Goal: Task Accomplishment & Management: Complete application form

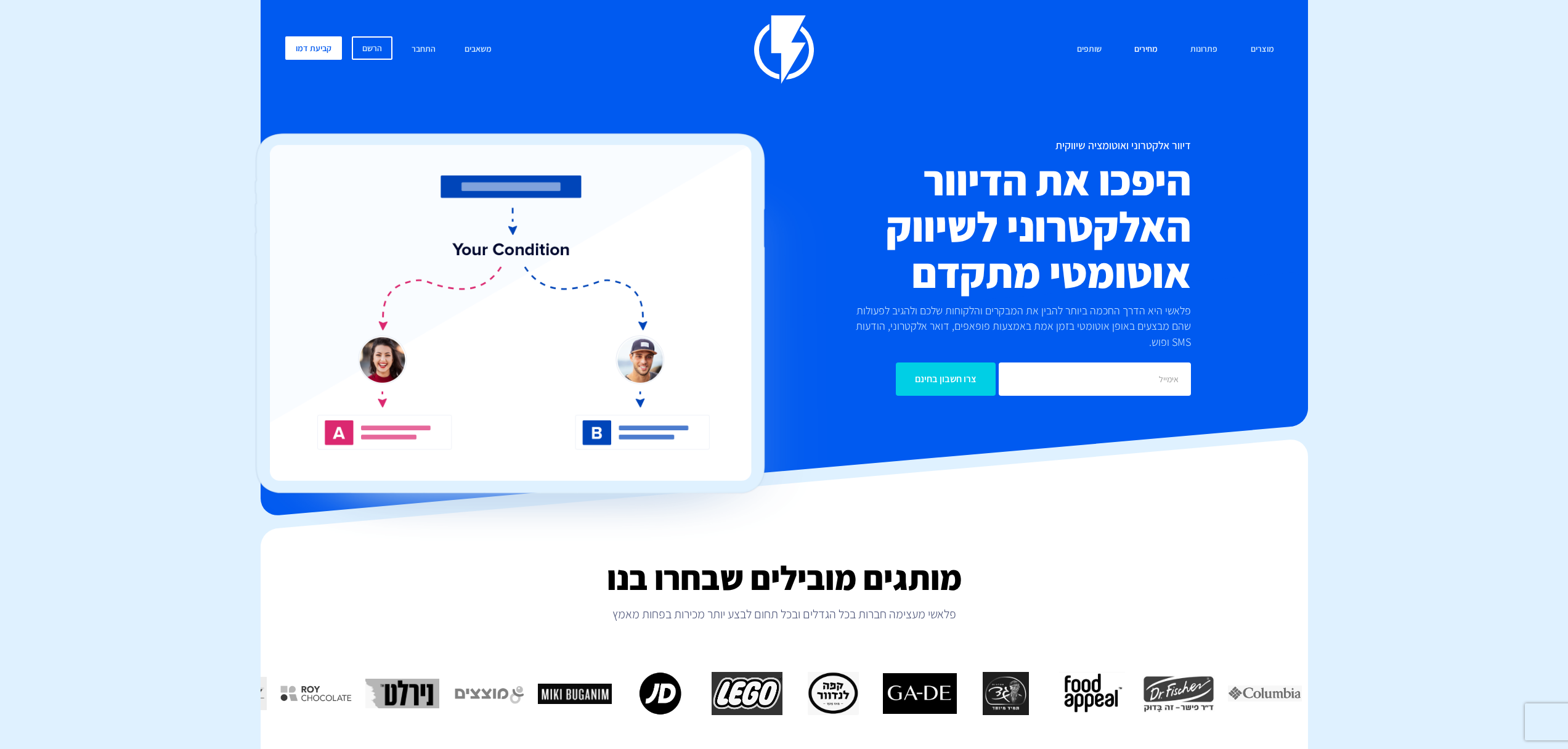
click at [1140, 50] on link "מחירים" at bounding box center [1146, 50] width 42 height 27
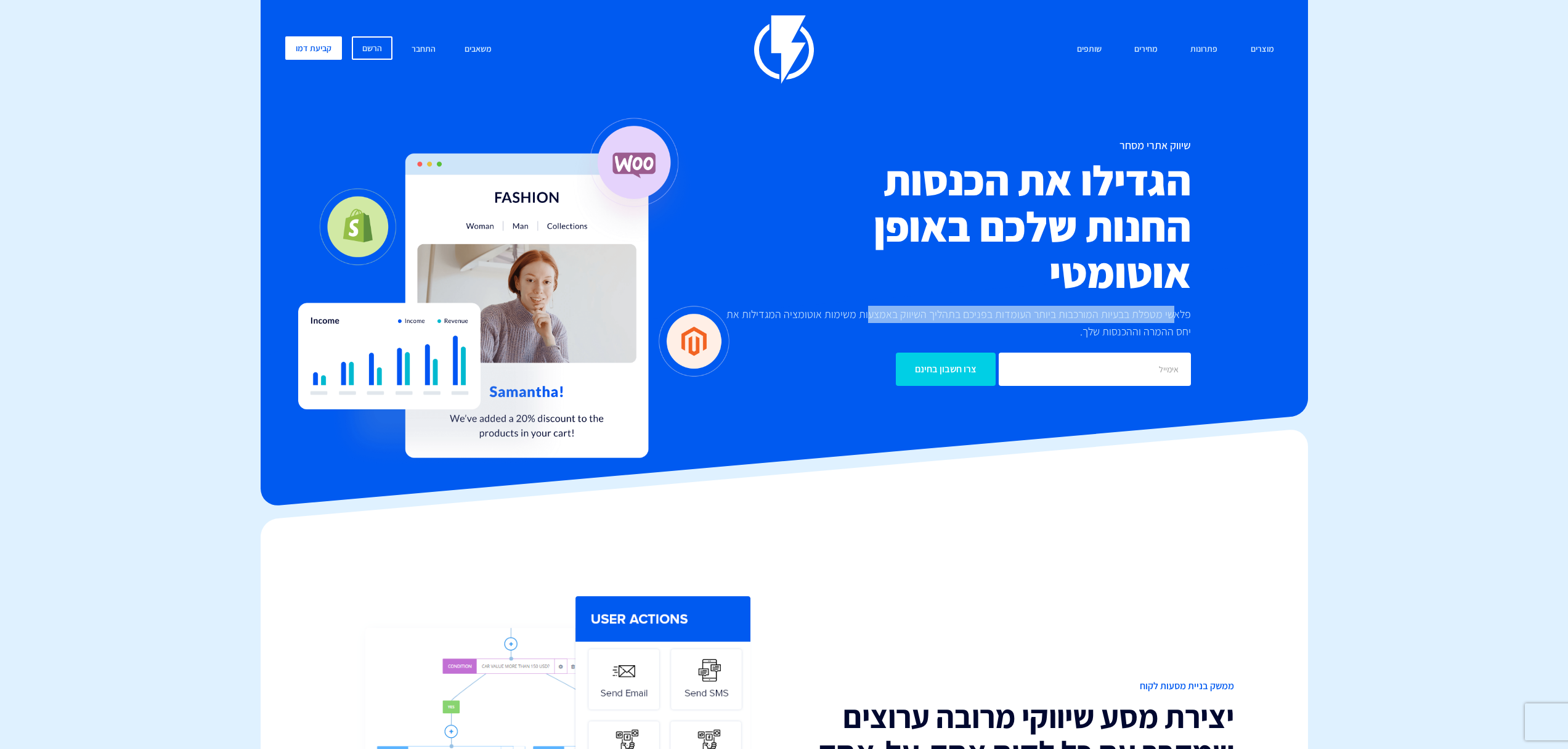
drag, startPoint x: 1176, startPoint y: 311, endPoint x: 874, endPoint y: 312, distance: 302.0
click at [874, 312] on p "פלאשי מטפלת בבעיות המורכבות ביותר העומדות בפניכם בתהליך השיווק באמצעות משימות א…" at bounding box center [951, 322] width 481 height 35
click at [805, 319] on p "פלאשי מטפלת בבעיות המורכבות ביותר העומדות בפניכם בתהליך השיווק באמצעות משימות א…" at bounding box center [951, 322] width 481 height 35
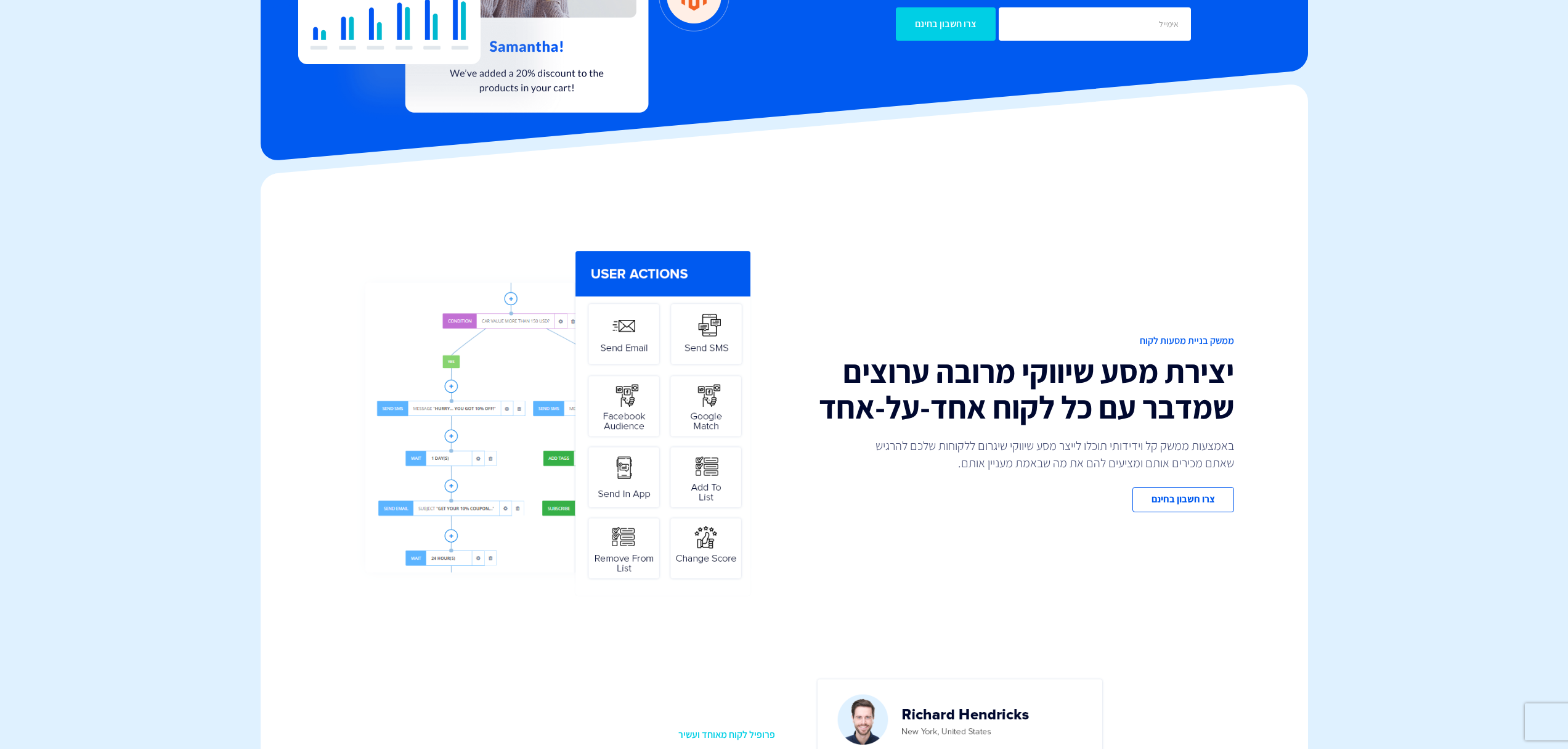
scroll to position [443, 0]
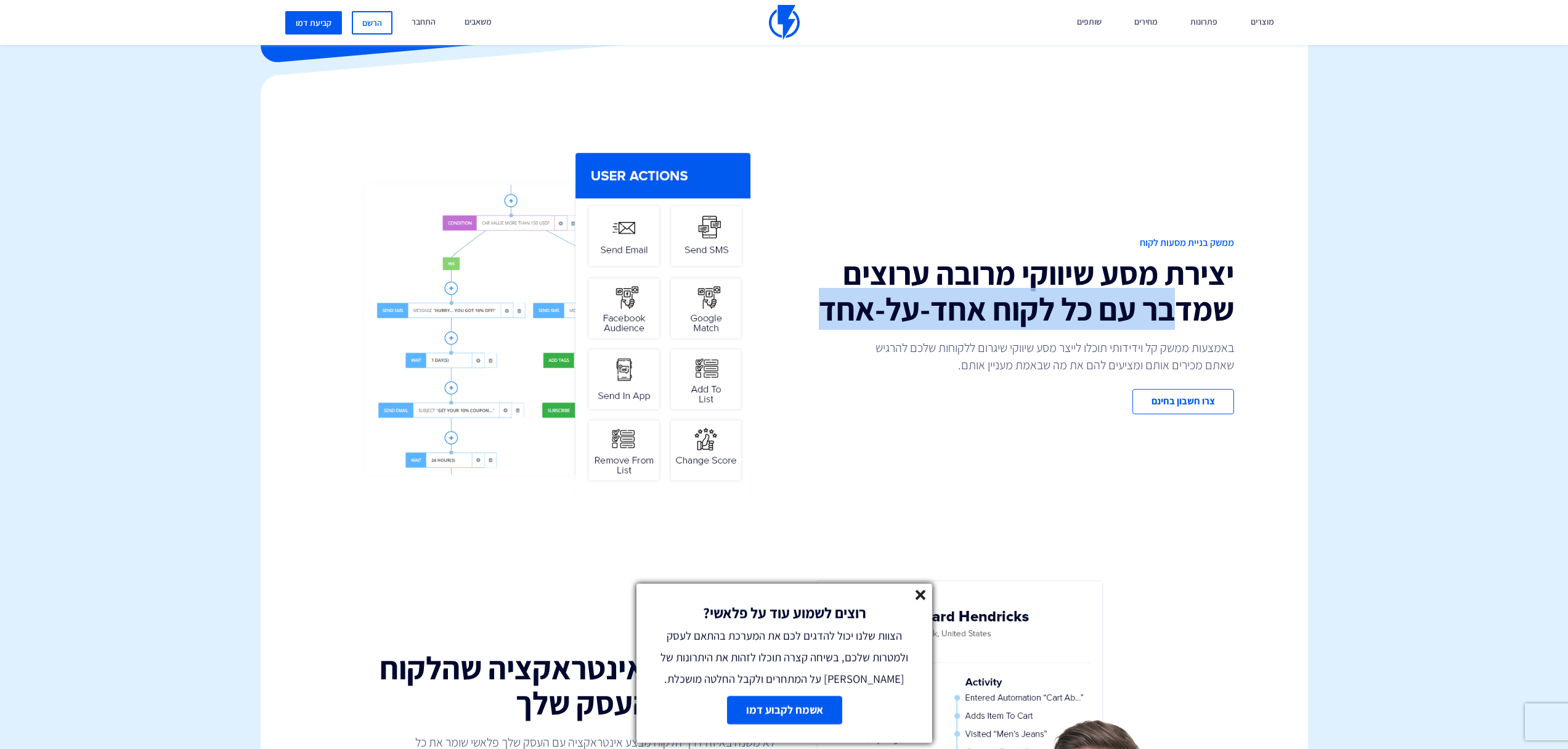
drag, startPoint x: 1179, startPoint y: 299, endPoint x: 809, endPoint y: 309, distance: 370.1
click at [803, 312] on h2 "יצירת מסע שיווקי מרובה ערוצים שמדבר עם כל לקוח אחד-על-אחד" at bounding box center [1014, 290] width 440 height 70
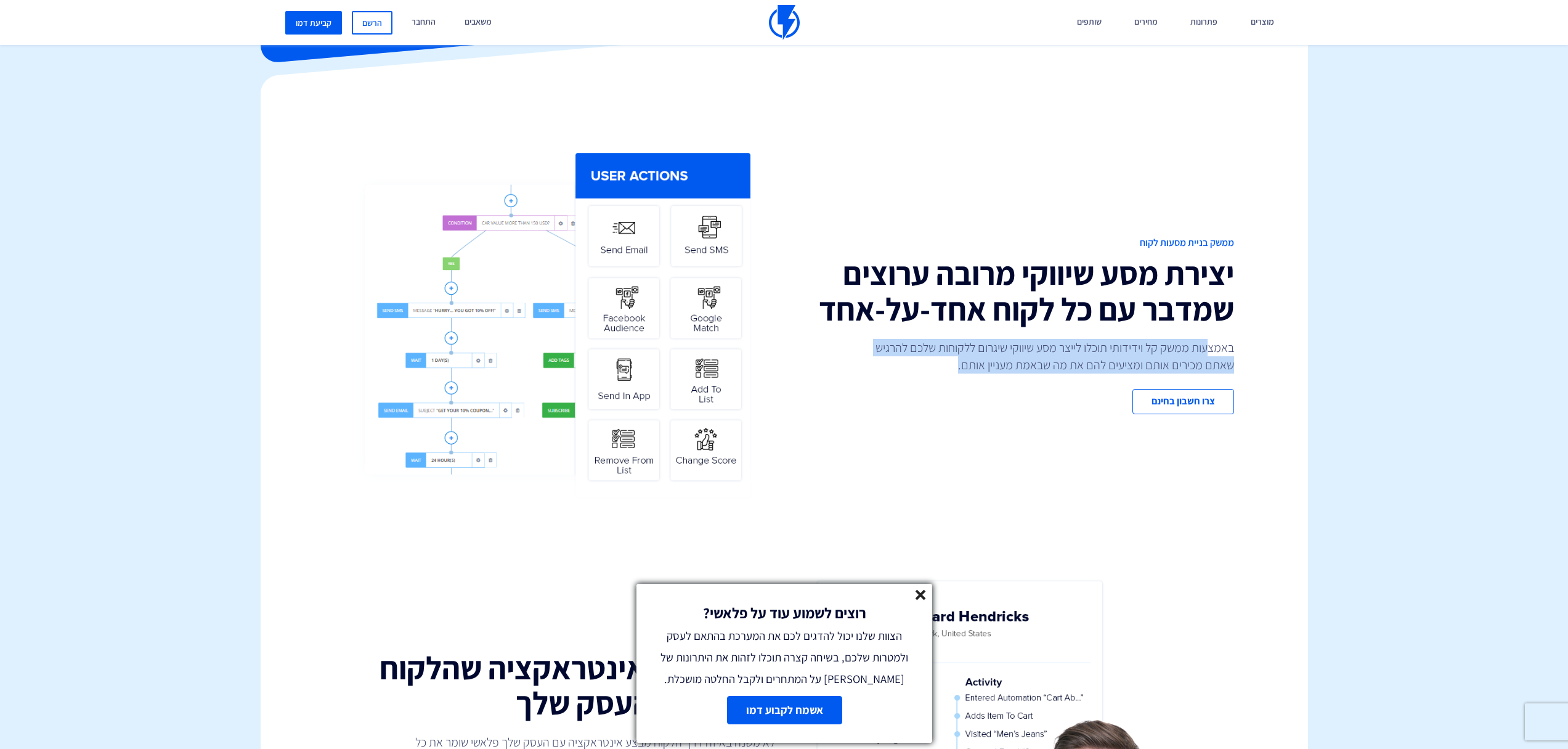
drag, startPoint x: 1208, startPoint y: 344, endPoint x: 863, endPoint y: 378, distance: 346.7
click at [863, 378] on div "ממשק בניית מסעות לקוח יצירת מסע שיווקי מרובה ערוצים שמדבר עם כל לקוח אחד-על-אחד…" at bounding box center [1014, 325] width 459 height 178
click at [973, 404] on div "ממשק בניית מסעות לקוח יצירת מסע שיווקי מרובה ערוצים שמדבר עם כל לקוח אחד-על-אחד…" at bounding box center [1014, 325] width 459 height 178
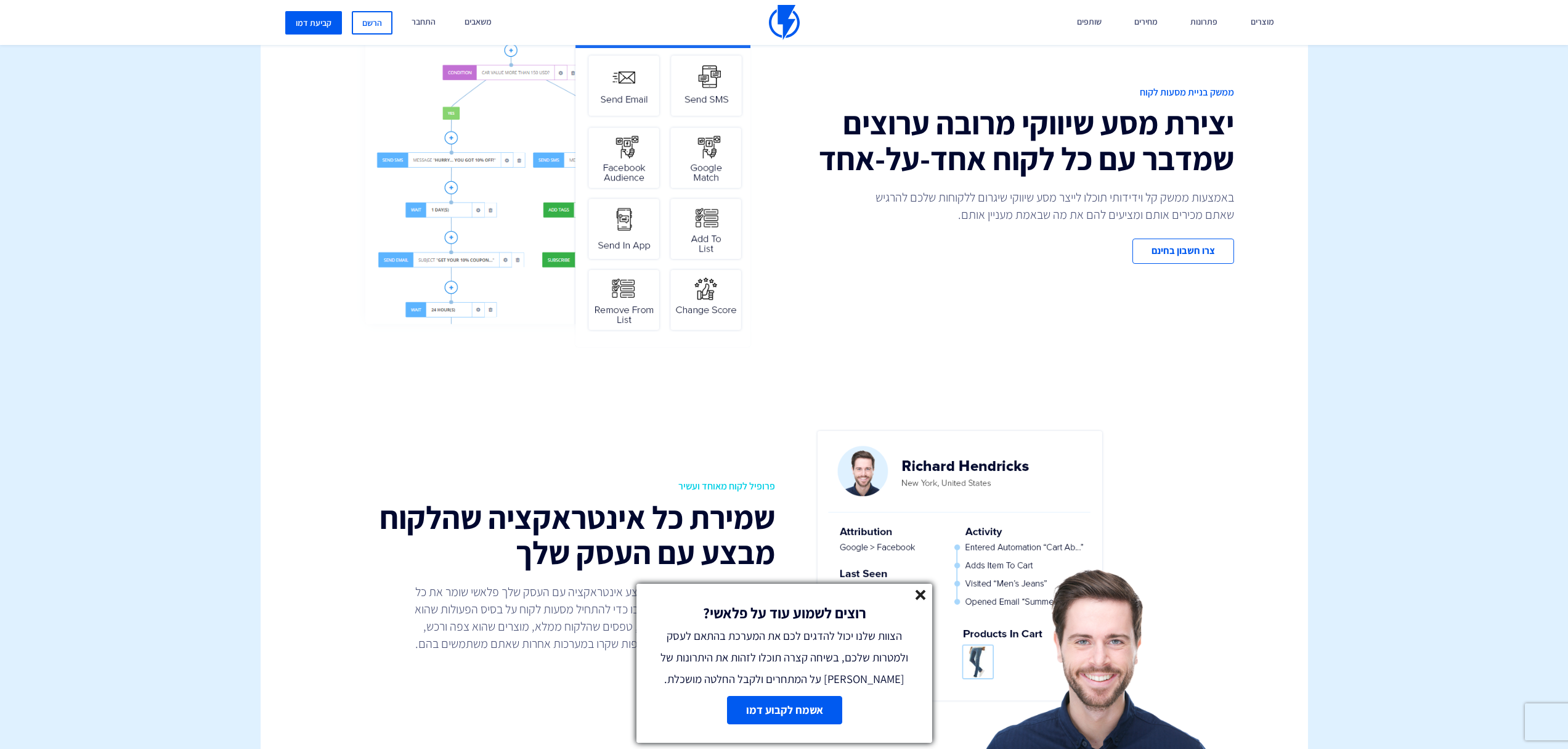
scroll to position [661, 0]
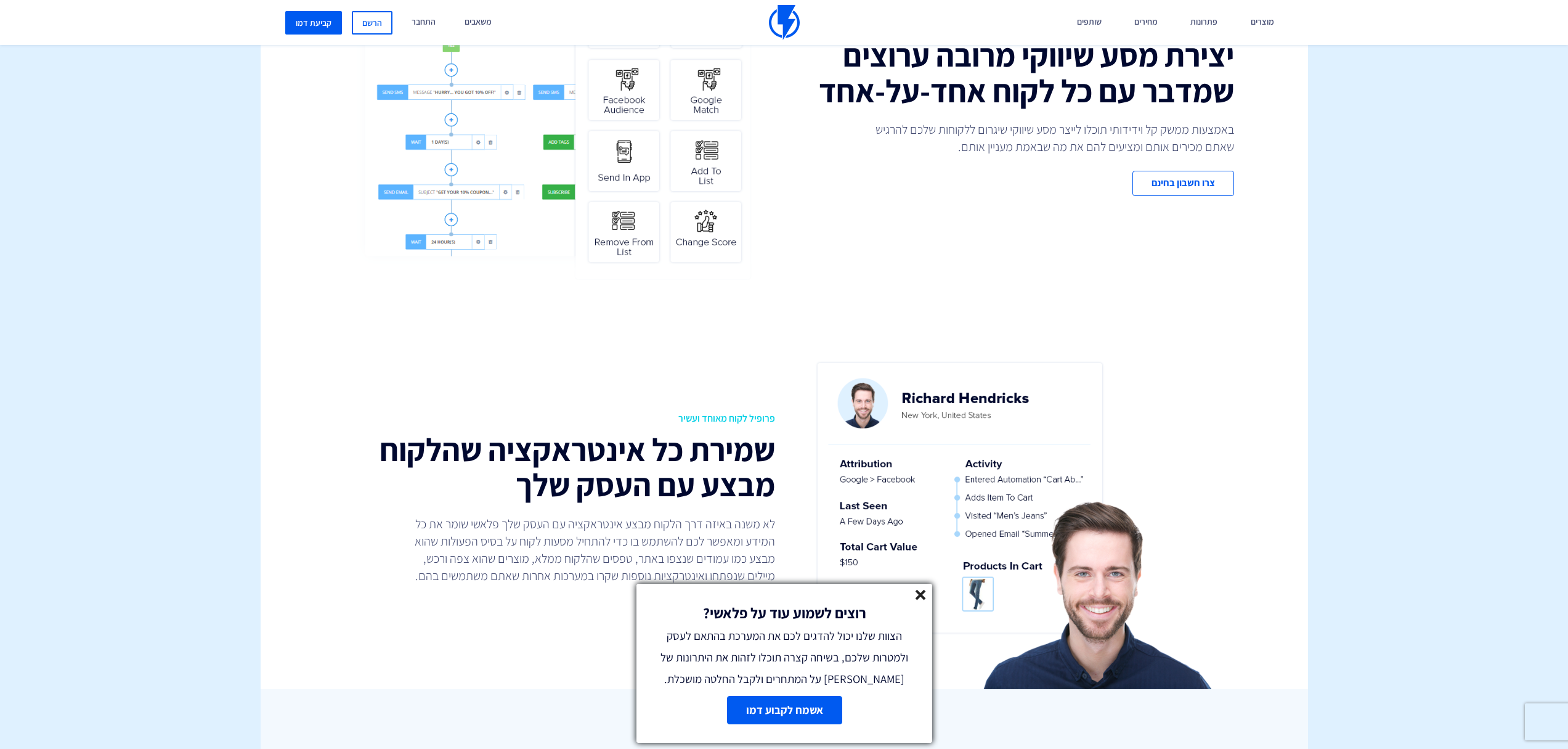
click at [918, 596] on line at bounding box center [920, 595] width 9 height 9
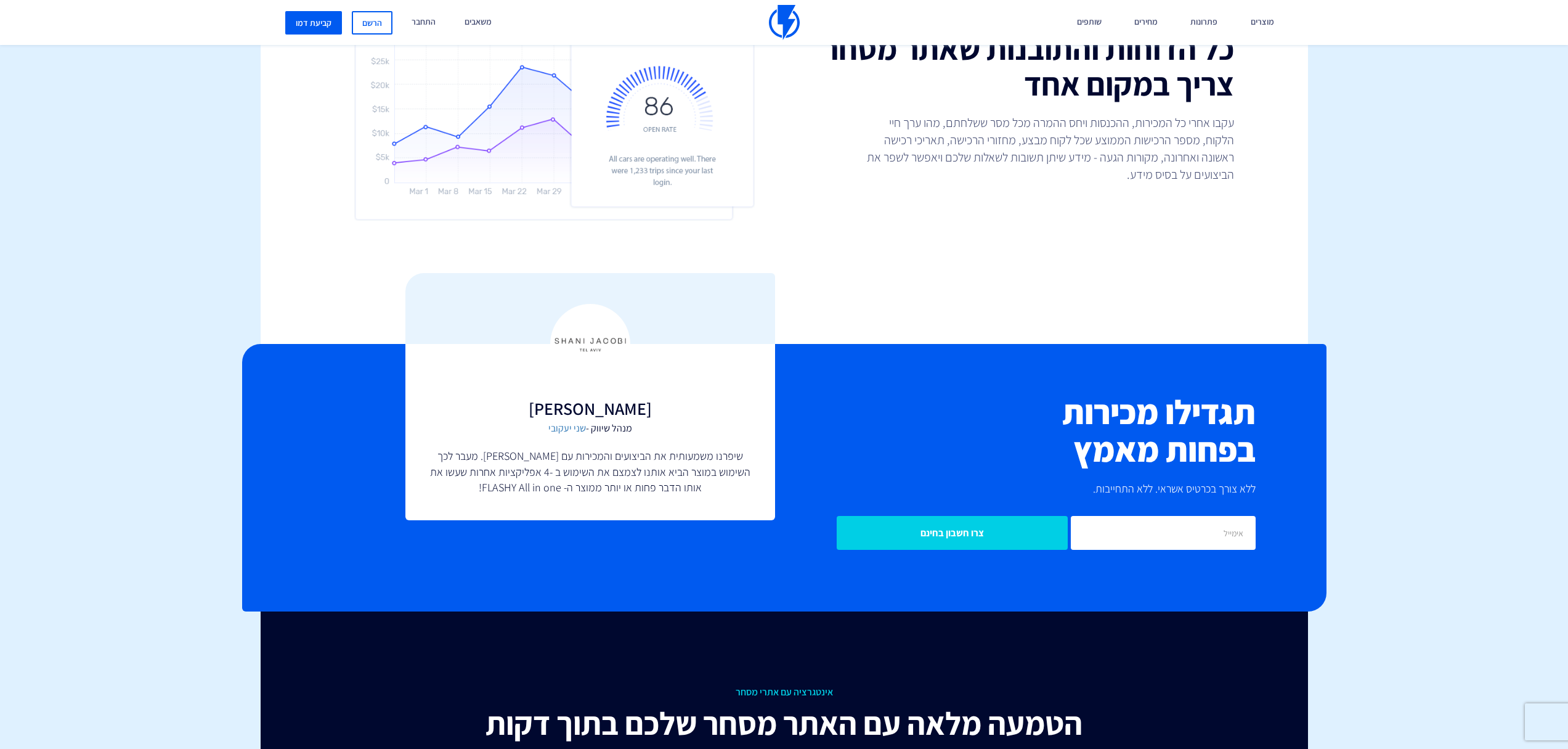
scroll to position [3140, 0]
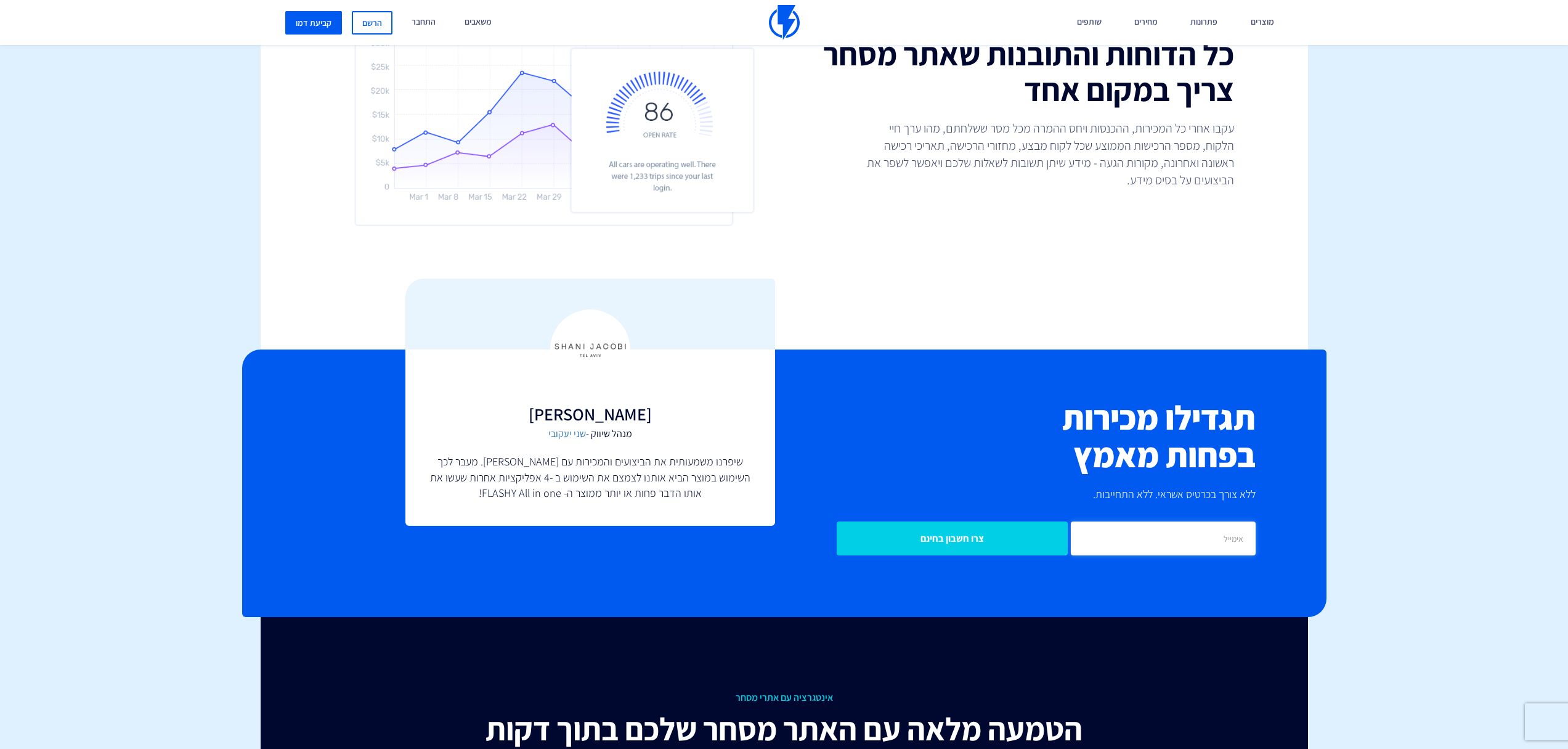
click at [1170, 543] on input "email" at bounding box center [1163, 538] width 185 height 34
type input "מ"
type input "nature.diapers@gmail.com"
click at [956, 545] on input "צרו חשבון בחינם" at bounding box center [952, 538] width 231 height 34
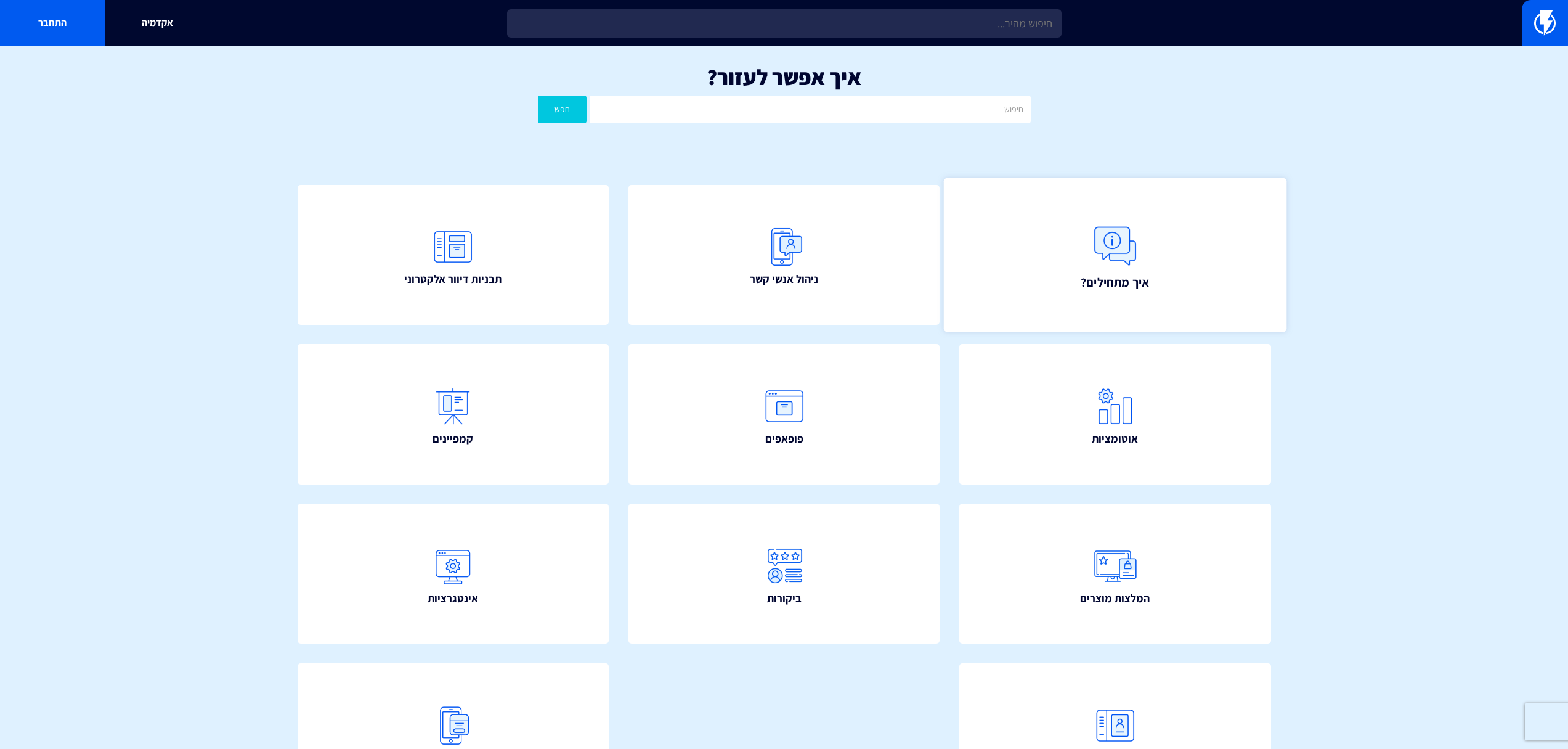
click at [1121, 259] on img at bounding box center [1115, 246] width 54 height 54
